Goal: Task Accomplishment & Management: Manage account settings

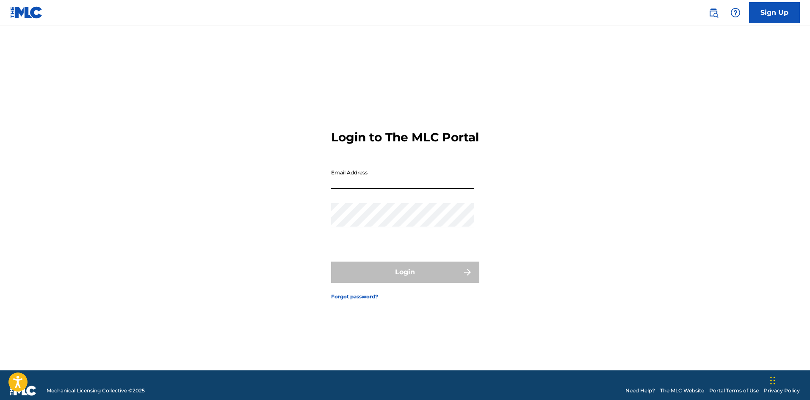
click at [369, 187] on input "Email Address" at bounding box center [402, 177] width 143 height 24
type input "[EMAIL_ADDRESS][DOMAIN_NAME]"
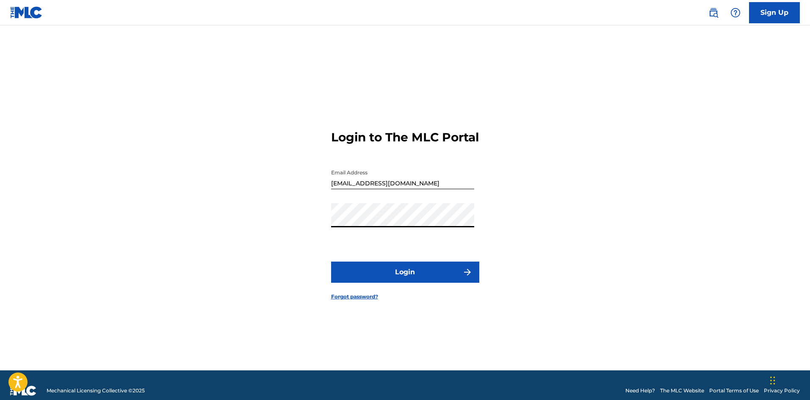
click at [363, 274] on button "Login" at bounding box center [405, 272] width 148 height 21
click at [328, 227] on div "Login to The MLC Portal Email Address [EMAIL_ADDRESS][DOMAIN_NAME] Password Log…" at bounding box center [405, 209] width 593 height 324
click at [369, 283] on button "Login" at bounding box center [405, 272] width 148 height 21
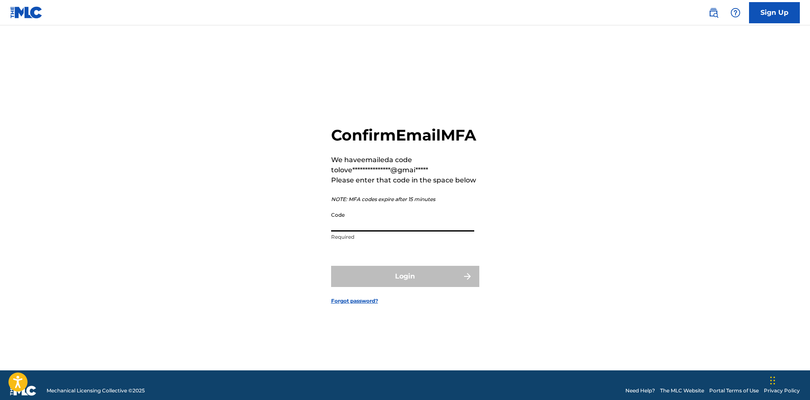
click at [403, 230] on input "Code" at bounding box center [402, 220] width 143 height 24
type input "261233"
click at [407, 284] on button "Login" at bounding box center [405, 276] width 148 height 21
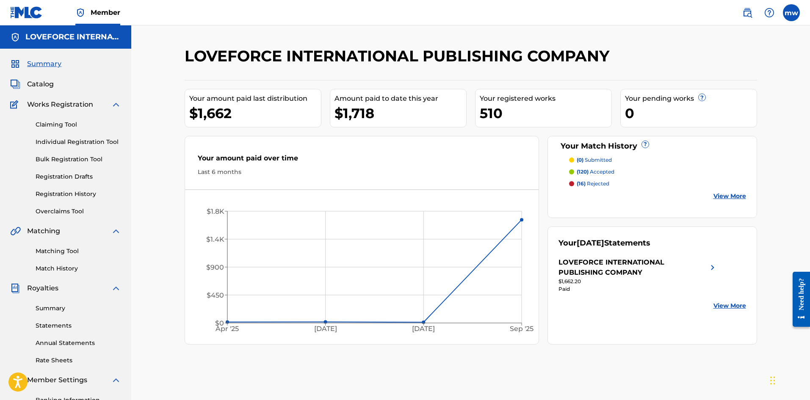
click at [792, 14] on label at bounding box center [791, 12] width 17 height 17
click at [792, 13] on input "mw [PERSON_NAME] [EMAIL_ADDRESS][DOMAIN_NAME] Notification Preferences Profile …" at bounding box center [792, 13] width 0 height 0
click at [715, 124] on div "Notification Preferences Profile Log out" at bounding box center [747, 105] width 105 height 57
click at [792, 13] on input "mw [PERSON_NAME] [EMAIL_ADDRESS][DOMAIN_NAME] Notification Preferences Profile …" at bounding box center [792, 13] width 0 height 0
click at [715, 117] on p "Log out" at bounding box center [710, 120] width 20 height 8
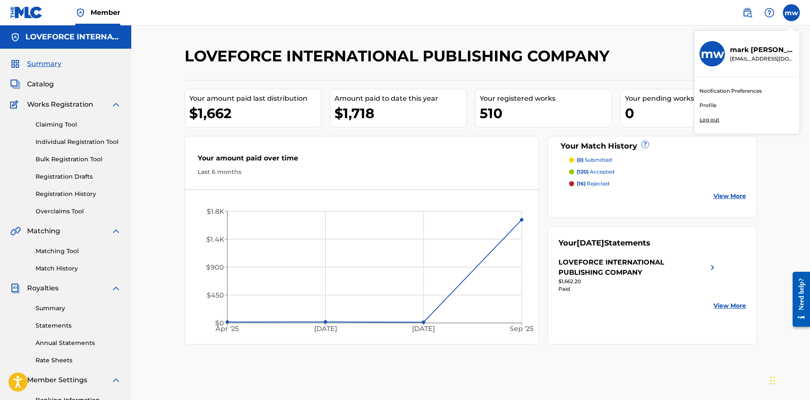
click at [792, 13] on input "mw [PERSON_NAME] [EMAIL_ADDRESS][DOMAIN_NAME] Notification Preferences Profile …" at bounding box center [792, 13] width 0 height 0
